Goal: Navigation & Orientation: Find specific page/section

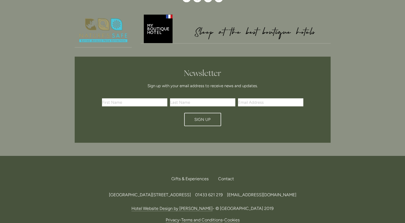
scroll to position [1594, 0]
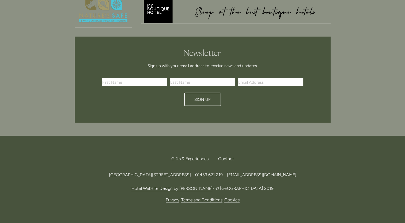
drag, startPoint x: 188, startPoint y: 145, endPoint x: 204, endPoint y: 145, distance: 16.3
click at [191, 172] on span "[GEOGRAPHIC_DATA][STREET_ADDRESS]" at bounding box center [150, 174] width 82 height 5
drag, startPoint x: 204, startPoint y: 145, endPoint x: 196, endPoint y: 146, distance: 8.3
copy span "S33 6AF"
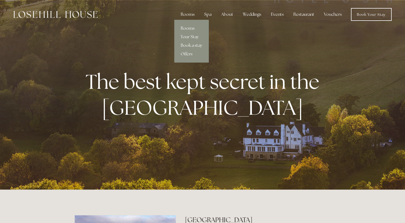
click at [190, 29] on link "Rooms" at bounding box center [191, 28] width 34 height 9
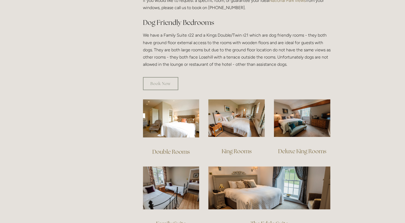
scroll to position [321, 0]
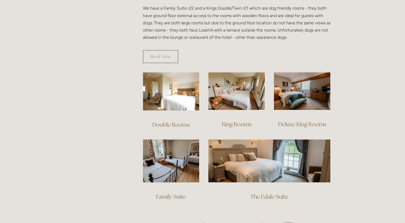
click at [168, 193] on link "Family Suite" at bounding box center [171, 196] width 30 height 7
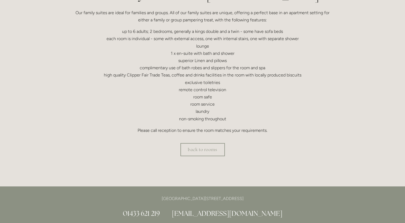
scroll to position [160, 0]
